Goal: Task Accomplishment & Management: Use online tool/utility

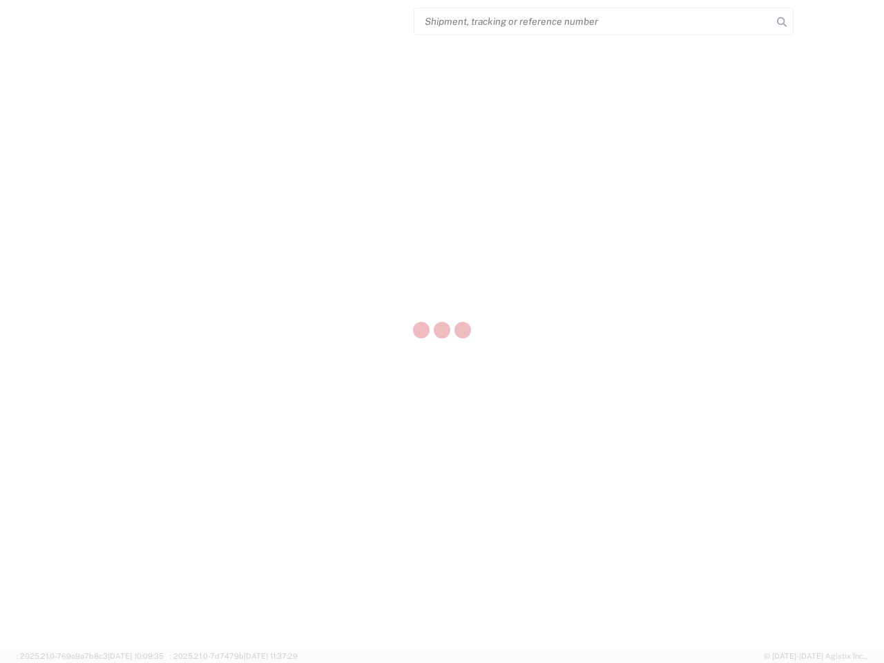
select select "US"
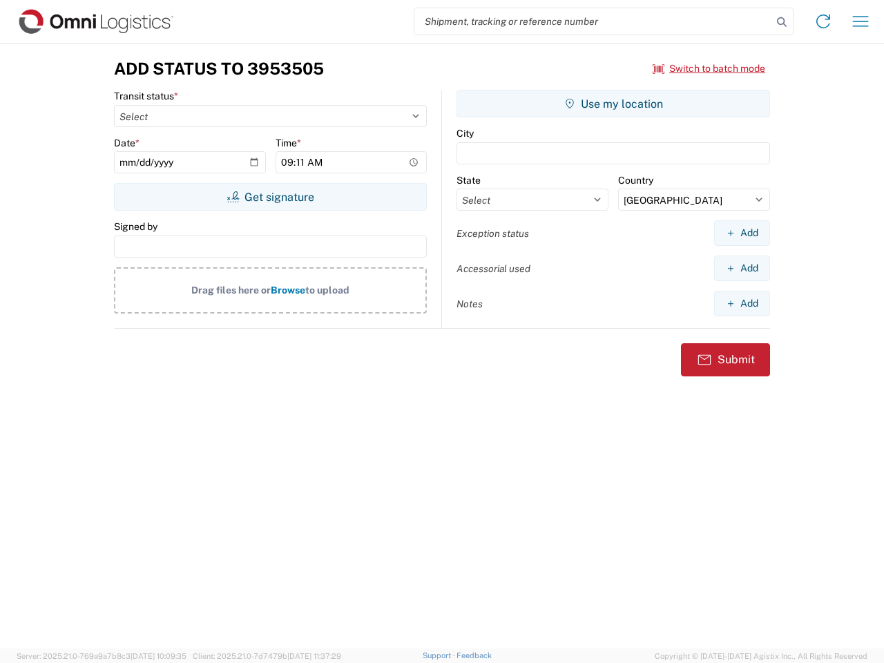
click at [593, 21] on input "search" at bounding box center [593, 21] width 358 height 26
click at [782, 22] on icon at bounding box center [781, 21] width 19 height 19
click at [823, 21] on icon at bounding box center [823, 21] width 22 height 22
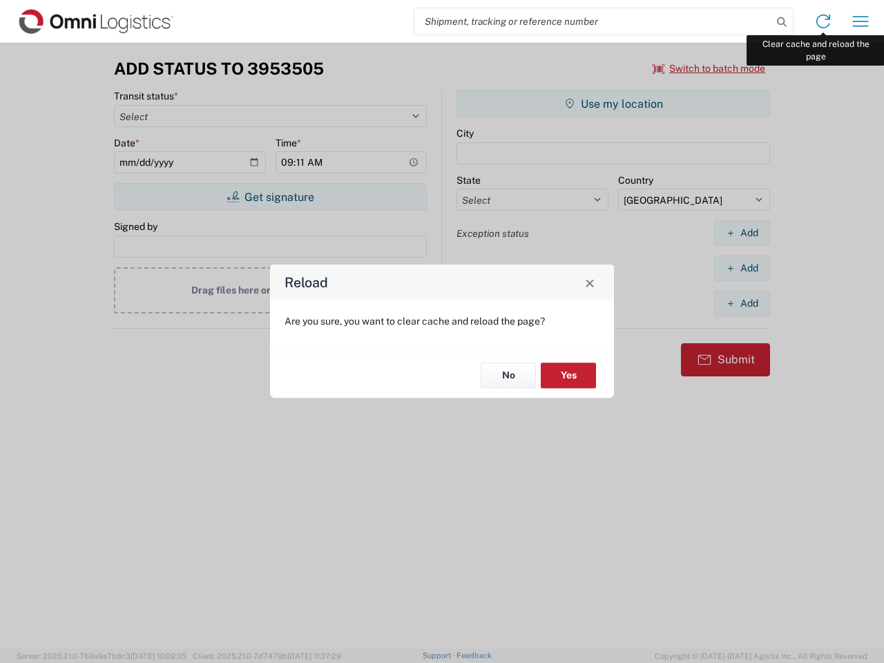
click at [860, 21] on div "Reload Are you sure, you want to clear cache and reload the page? No Yes" at bounding box center [442, 331] width 884 height 663
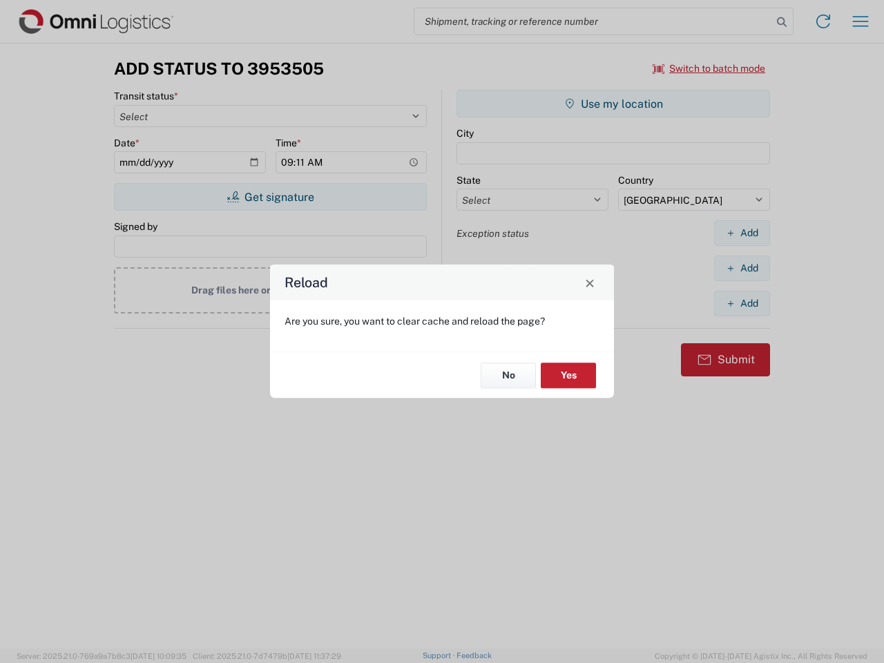
click at [709, 68] on div "Reload Are you sure, you want to clear cache and reload the page? No Yes" at bounding box center [442, 331] width 884 height 663
click at [270, 197] on div "Reload Are you sure, you want to clear cache and reload the page? No Yes" at bounding box center [442, 331] width 884 height 663
click at [613, 104] on div "Reload Are you sure, you want to clear cache and reload the page? No Yes" at bounding box center [442, 331] width 884 height 663
click at [742, 233] on div "Reload Are you sure, you want to clear cache and reload the page? No Yes" at bounding box center [442, 331] width 884 height 663
click at [742, 268] on div "Reload Are you sure, you want to clear cache and reload the page? No Yes" at bounding box center [442, 331] width 884 height 663
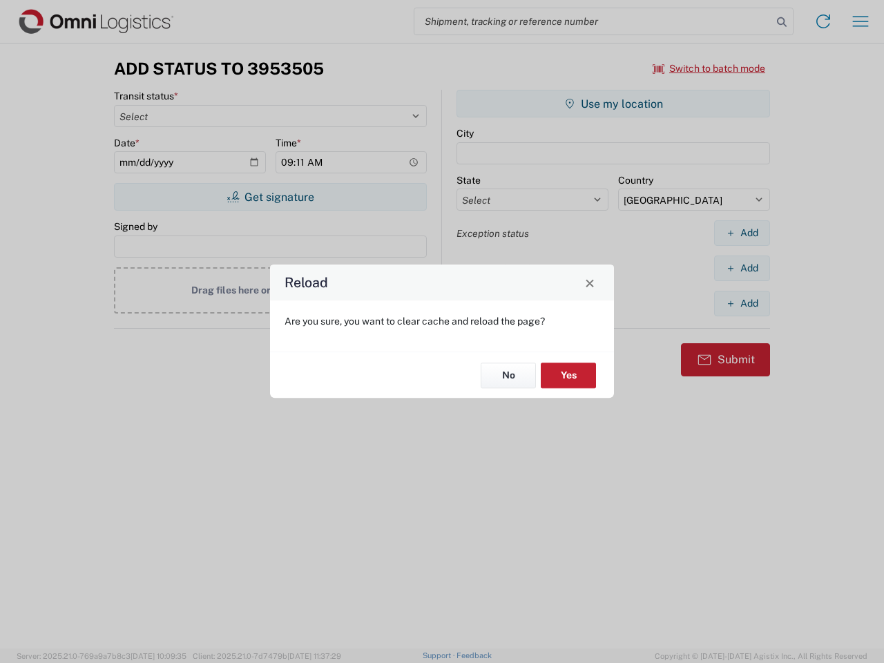
click at [742, 303] on div "Reload Are you sure, you want to clear cache and reload the page? No Yes" at bounding box center [442, 331] width 884 height 663
